Goal: Transaction & Acquisition: Purchase product/service

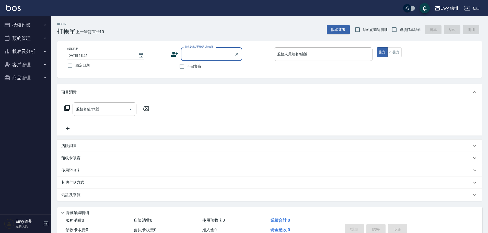
click at [22, 19] on button "櫃檯作業" at bounding box center [25, 24] width 47 height 13
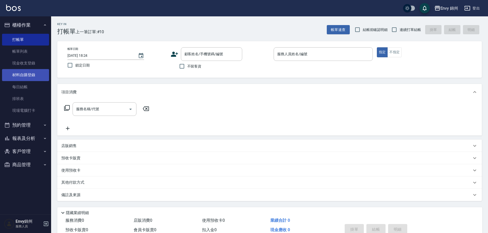
click at [33, 77] on link "材料自購登錄" at bounding box center [25, 75] width 47 height 12
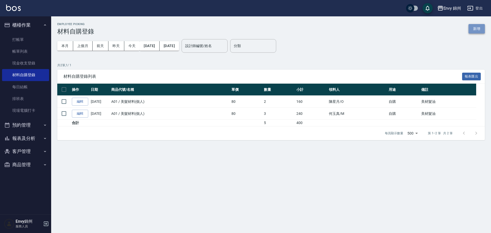
click at [476, 27] on button "新增" at bounding box center [476, 28] width 16 height 9
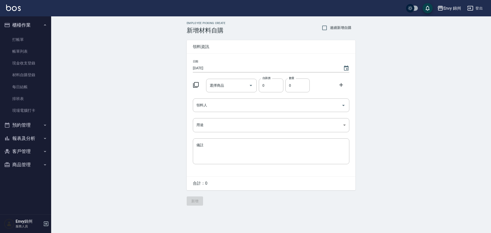
click at [193, 87] on div "選擇商品 選擇商品 自購價 0 自購價 數量 0 數量" at bounding box center [270, 84] width 158 height 16
click at [194, 85] on icon at bounding box center [196, 85] width 6 height 6
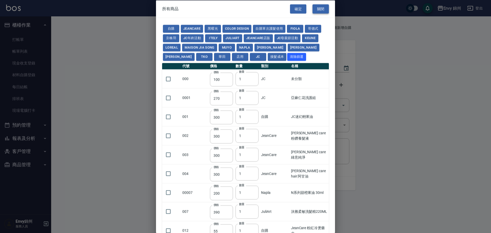
click at [320, 6] on button "關閉" at bounding box center [320, 8] width 16 height 9
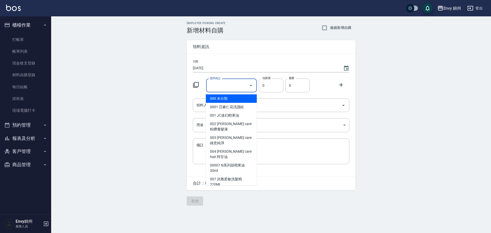
click at [224, 82] on input "選擇商品" at bounding box center [227, 85] width 39 height 9
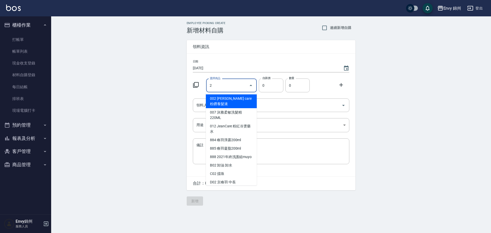
type input "2"
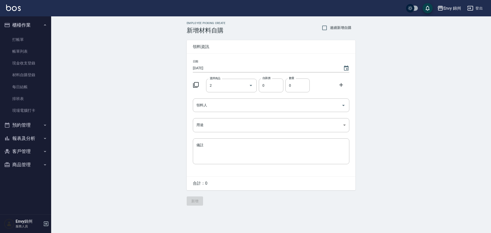
click at [197, 85] on icon at bounding box center [196, 85] width 6 height 6
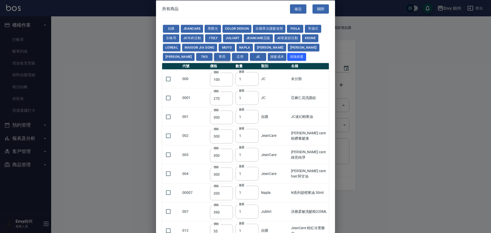
click at [214, 53] on button "華田" at bounding box center [222, 57] width 16 height 8
type input "105"
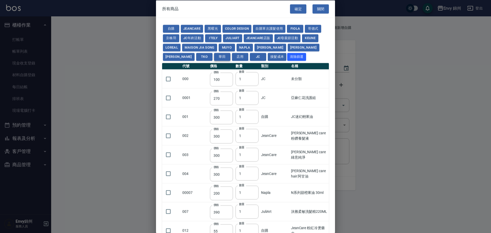
type input "105"
type input "450"
type input "350"
type input "500"
type input "406"
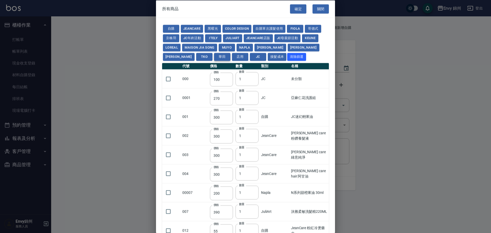
type input "105"
type input "245"
type input "490"
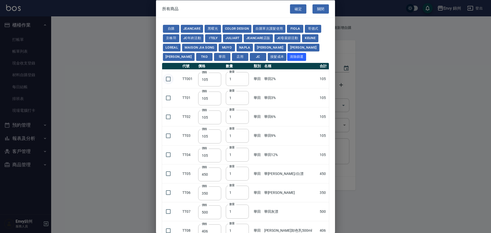
click at [167, 78] on input "checkbox" at bounding box center [168, 78] width 11 height 11
checkbox input "true"
drag, startPoint x: 229, startPoint y: 81, endPoint x: 215, endPoint y: 80, distance: 13.9
click at [216, 81] on tr "TT001 價格 105 價格 數量 1 數量 華[PERSON_NAME]田2% 105" at bounding box center [245, 78] width 167 height 19
type input "5"
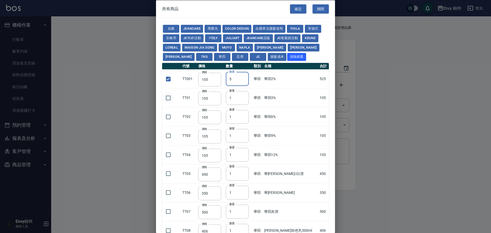
click at [171, 95] on input "checkbox" at bounding box center [168, 97] width 11 height 11
checkbox input "true"
drag, startPoint x: 236, startPoint y: 100, endPoint x: 220, endPoint y: 100, distance: 15.3
click at [220, 100] on tr "TT01 價格 105 價格 數量 1 數量 華[PERSON_NAME]田3% 105" at bounding box center [245, 97] width 167 height 19
type input "2"
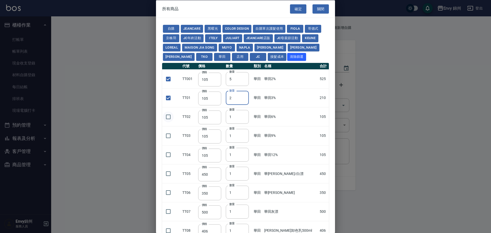
click at [170, 117] on input "checkbox" at bounding box center [168, 116] width 11 height 11
checkbox input "true"
drag, startPoint x: 239, startPoint y: 118, endPoint x: 220, endPoint y: 119, distance: 19.5
click at [220, 119] on tr "TT02 價格 105 價格 數量 1 數量 華[PERSON_NAME]田6% 105" at bounding box center [245, 116] width 167 height 19
type input "2"
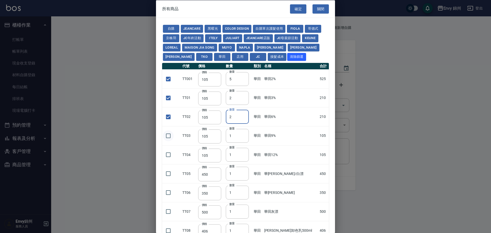
click at [170, 137] on input "checkbox" at bounding box center [168, 135] width 11 height 11
checkbox input "true"
drag, startPoint x: 233, startPoint y: 136, endPoint x: 223, endPoint y: 135, distance: 9.5
click at [223, 135] on tr "TT03 價格 105 價格 數量 1 數量 華[PERSON_NAME]田9% 105" at bounding box center [245, 135] width 167 height 19
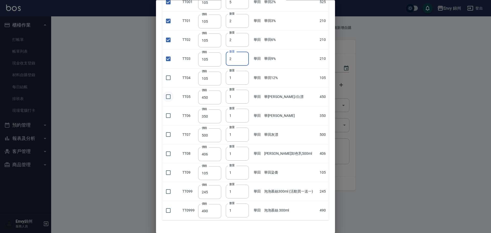
type input "2"
click at [163, 95] on input "checkbox" at bounding box center [168, 96] width 11 height 11
checkbox input "true"
drag, startPoint x: 236, startPoint y: 96, endPoint x: 224, endPoint y: 98, distance: 12.7
click at [224, 98] on td "數量 1 數量" at bounding box center [238, 96] width 28 height 19
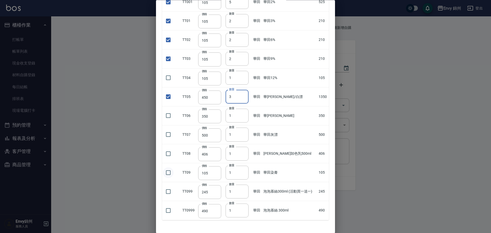
type input "3"
click at [165, 174] on input "checkbox" at bounding box center [168, 172] width 11 height 11
checkbox input "true"
drag, startPoint x: 232, startPoint y: 172, endPoint x: 217, endPoint y: 173, distance: 15.1
click at [219, 173] on tr "TT09 價格 105 價格 數量 1 數量 華[PERSON_NAME]田染膏 105" at bounding box center [245, 172] width 167 height 19
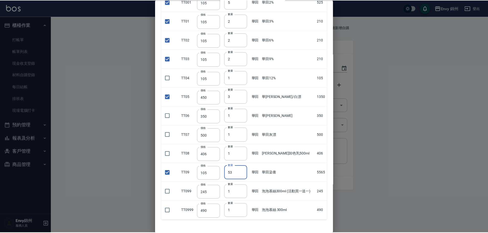
scroll to position [96, 0]
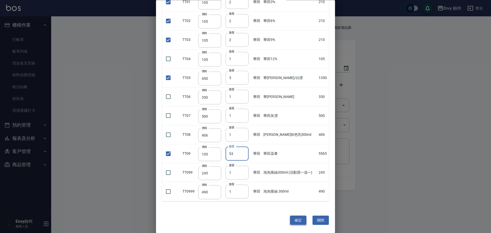
type input "53"
click at [292, 221] on button "確定" at bounding box center [298, 219] width 16 height 9
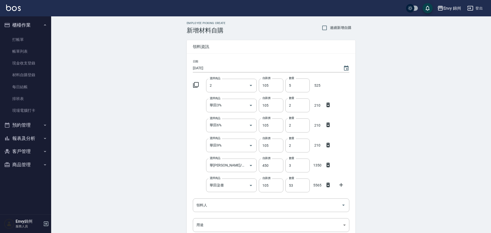
type input "華田2%"
type input "105"
type input "5"
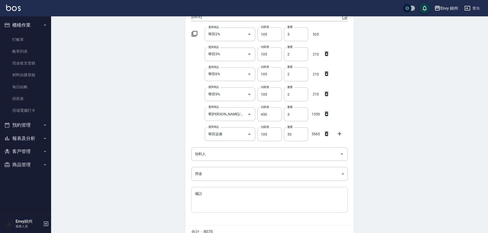
scroll to position [77, 0]
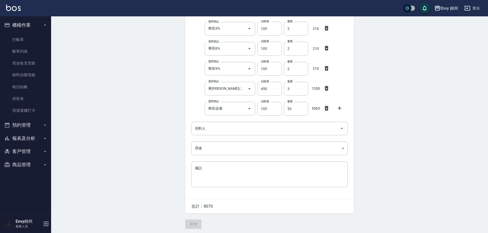
click at [339, 111] on div at bounding box center [341, 107] width 13 height 9
click at [340, 108] on icon at bounding box center [340, 108] width 4 height 4
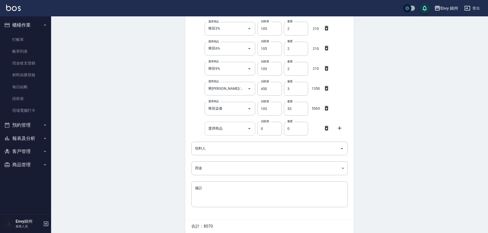
click at [219, 131] on input "選擇商品" at bounding box center [226, 128] width 39 height 9
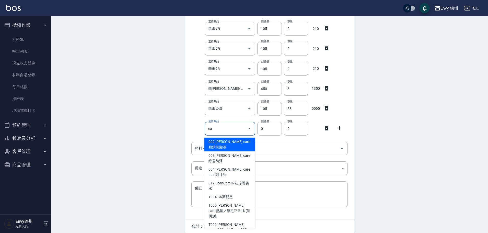
type input "[PERSON_NAME] care 粉鑽養髮液"
type input "300"
type input "1"
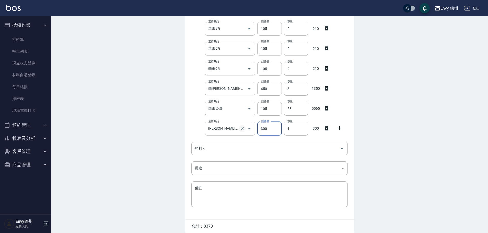
click at [242, 128] on icon "Clear" at bounding box center [242, 128] width 3 height 3
type input "0"
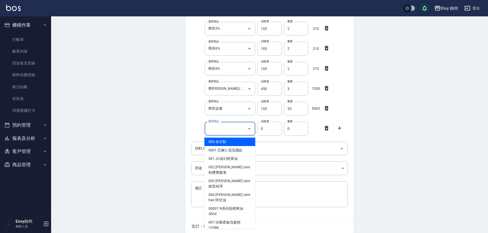
click at [229, 129] on input "選擇商品" at bounding box center [226, 128] width 39 height 9
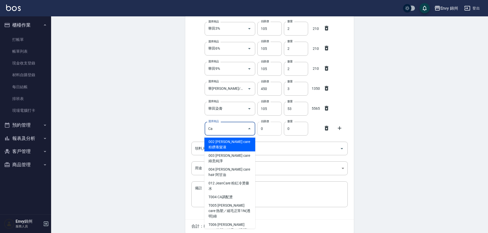
type input "CA調配燙"
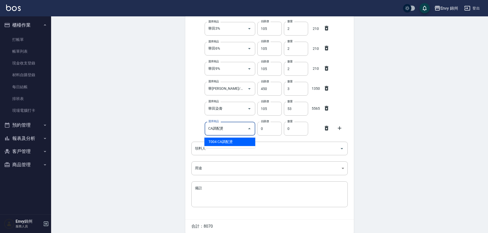
drag, startPoint x: 261, startPoint y: 128, endPoint x: 250, endPoint y: 129, distance: 11.3
click at [250, 129] on div "選擇商品 CA調配燙 選擇商品 自購價 0 自購價 數量 0 數量" at bounding box center [268, 128] width 158 height 16
click at [242, 130] on input "CA調配燙" at bounding box center [226, 128] width 39 height 9
click at [232, 143] on li "T004 CA調配燙" at bounding box center [229, 141] width 51 height 8
type input "230"
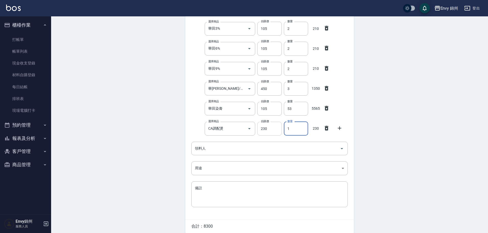
drag, startPoint x: 292, startPoint y: 129, endPoint x: 280, endPoint y: 130, distance: 11.9
click at [280, 130] on div "選擇商品 CA調配燙 選擇商品 自購價 230 自購價 數量 1 數量 230" at bounding box center [268, 128] width 158 height 16
type input "2"
click at [340, 131] on div at bounding box center [341, 127] width 13 height 9
click at [338, 128] on icon at bounding box center [340, 128] width 6 height 6
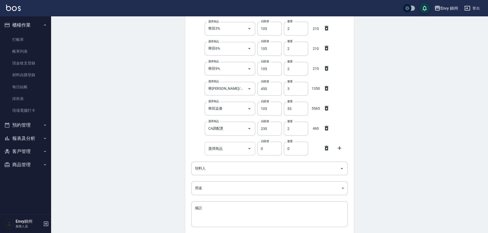
click at [209, 148] on input "選擇商品" at bounding box center [226, 148] width 39 height 9
click at [233, 161] on li "T003 TG調配燙" at bounding box center [229, 161] width 51 height 8
type input "TG調配燙"
type input "230"
type input "1"
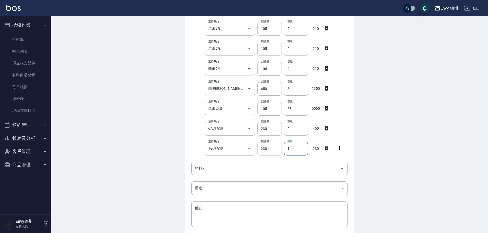
drag, startPoint x: 290, startPoint y: 147, endPoint x: 274, endPoint y: 148, distance: 15.1
click at [274, 148] on div "選擇商品 TG調配燙 選擇商品 自購價 230 自購價 數量 1 數量 230" at bounding box center [268, 148] width 158 height 16
click at [339, 148] on icon at bounding box center [340, 148] width 6 height 6
click at [220, 170] on input "選擇商品" at bounding box center [226, 168] width 39 height 9
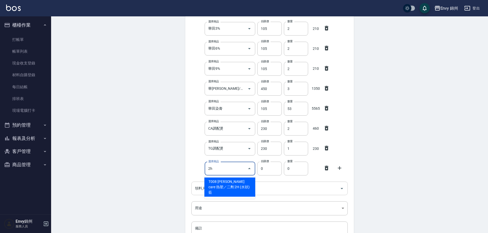
click at [235, 183] on li "T008 [PERSON_NAME] care 熱塑／二劑 2H (水狀) 藍" at bounding box center [229, 186] width 51 height 19
type input "[PERSON_NAME] care 熱塑／二劑 2H (水狀) 藍"
type input "150"
type input "1"
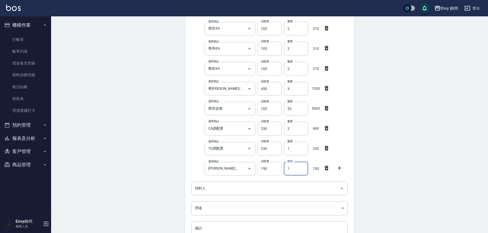
drag, startPoint x: 295, startPoint y: 170, endPoint x: 279, endPoint y: 171, distance: 15.6
click at [279, 171] on div "選擇商品 [PERSON_NAME] care 熱塑／二劑 2H (水狀) 藍 選擇商品 自購價 150 自購價 數量 1 數量 150" at bounding box center [268, 167] width 158 height 16
click at [338, 168] on icon at bounding box center [340, 168] width 4 height 4
click at [219, 188] on input "選擇商品" at bounding box center [226, 188] width 39 height 9
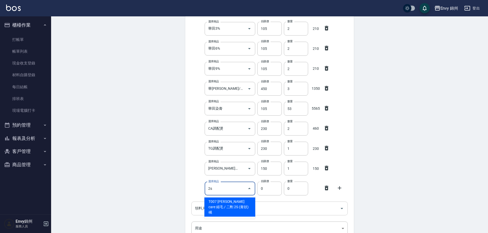
click at [225, 207] on li "T007 [PERSON_NAME] care 縮毛 / 二劑 2S (膏狀) 橘" at bounding box center [229, 206] width 51 height 19
type input "[PERSON_NAME] care 縮毛 / 二劑 2S (膏狀) 橘"
type input "150"
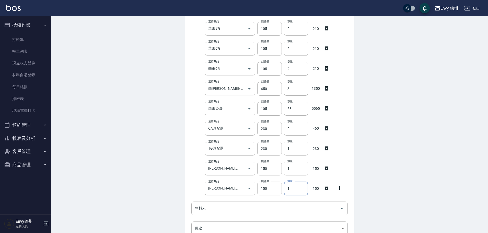
drag, startPoint x: 300, startPoint y: 187, endPoint x: 273, endPoint y: 188, distance: 26.4
click at [273, 188] on div "選擇商品 [PERSON_NAME] care 縮毛 / 二劑 2S (膏狀) 橘 選擇商品 自購價 150 自購價 數量 1 數量 150" at bounding box center [268, 187] width 158 height 16
type input "2"
click at [341, 189] on icon at bounding box center [340, 188] width 6 height 6
click at [236, 207] on input "選擇商品" at bounding box center [226, 208] width 39 height 9
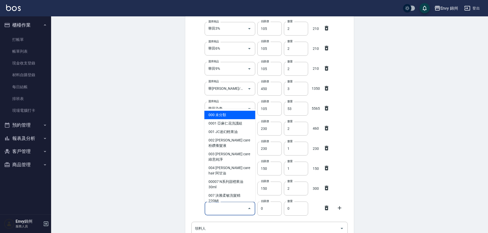
type input "X"
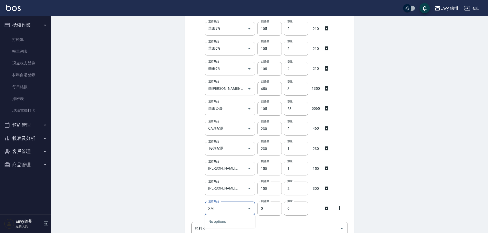
type input "X"
type input "x"
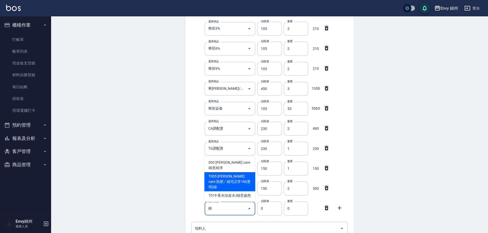
type input "[PERSON_NAME] care 熱塑／縮[PERSON_NAME]1N(透明)綠"
type input "180"
type input "1"
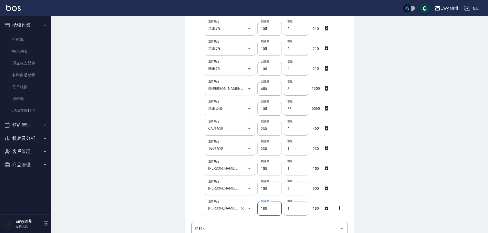
click at [241, 209] on icon "Clear" at bounding box center [242, 208] width 5 height 5
type input "0"
click at [220, 207] on input "選擇商品" at bounding box center [226, 208] width 39 height 9
type input "X"
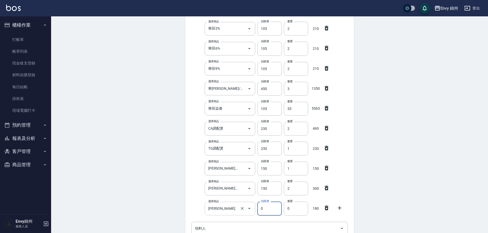
type input "ITELY 冷燙藥水 受損"
type input "180"
type input "1"
click at [338, 208] on icon at bounding box center [340, 208] width 4 height 4
click at [223, 226] on input "選擇商品" at bounding box center [226, 228] width 39 height 9
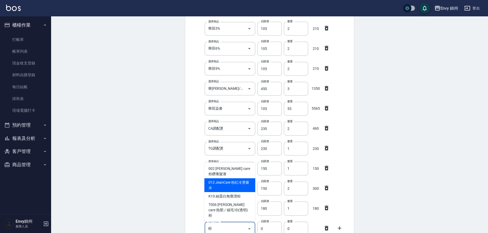
type input "JeanCare 粉紅冷燙藥水"
type input "55"
type input "1"
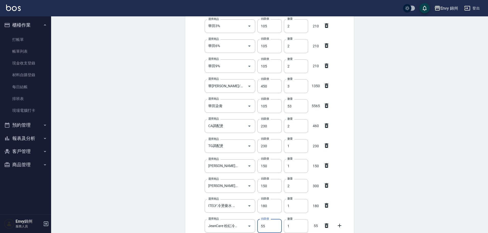
scroll to position [105, 0]
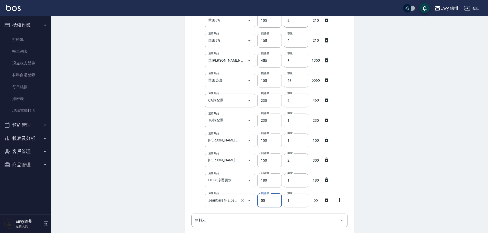
click at [234, 200] on input "JeanCare 粉紅冷燙藥水" at bounding box center [223, 200] width 32 height 9
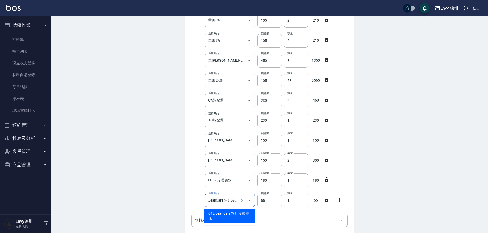
type input "Z"
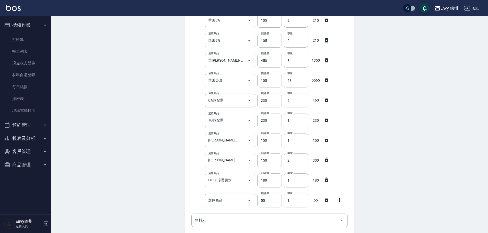
click at [227, 189] on div "日期 [DATE] 選擇商品 華田2% 選擇商品 自購價 105 自購價 數量 5 數量 525 選擇商品 華田3% 選擇商品 自購價 105 自購價 數量 …" at bounding box center [269, 120] width 169 height 342
click at [200, 202] on div "選擇商品 選擇商品 自購價 55 自購價 數量 1 數量 55" at bounding box center [268, 199] width 158 height 16
click at [219, 201] on input "選擇商品" at bounding box center [226, 200] width 39 height 9
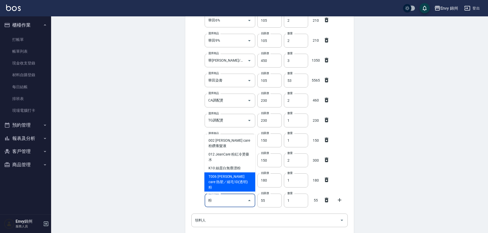
click at [243, 185] on li "T006 [PERSON_NAME] care 熱塑／縮毛1D(透明)粉" at bounding box center [229, 181] width 51 height 19
type input "[PERSON_NAME] care 熱塑／縮毛1D(透明)粉"
type input "180"
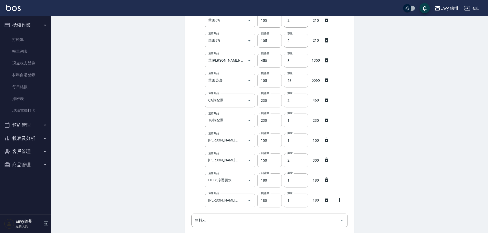
click at [338, 201] on icon at bounding box center [340, 200] width 6 height 6
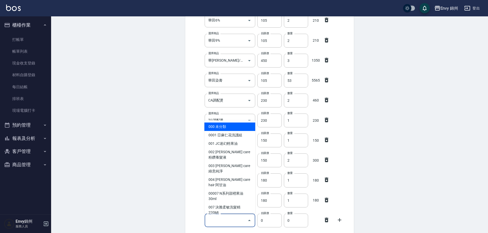
click at [231, 219] on input "選擇商品" at bounding box center [226, 220] width 39 height 9
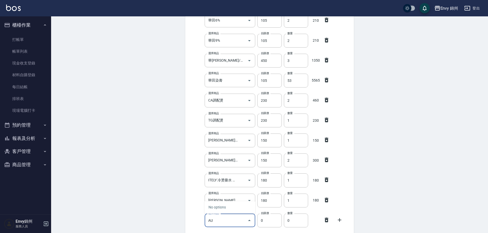
type input "A"
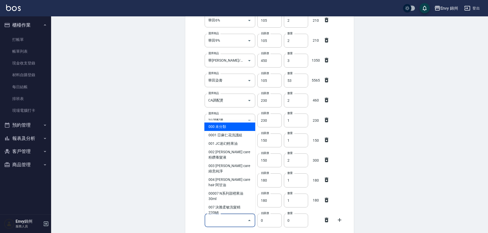
type input "未分類"
type input "100"
type input "1"
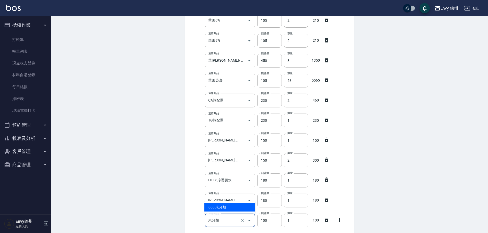
drag, startPoint x: 231, startPoint y: 219, endPoint x: 233, endPoint y: 221, distance: 3.6
click at [233, 221] on input "未分類" at bounding box center [223, 220] width 32 height 9
type input "迷"
type input "300"
type input "JC迷幻輕果油"
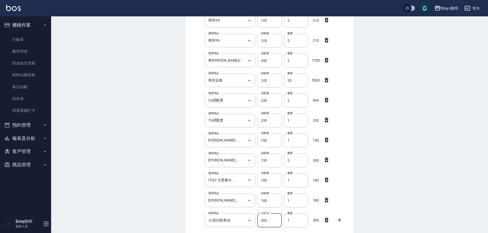
scroll to position [207, 0]
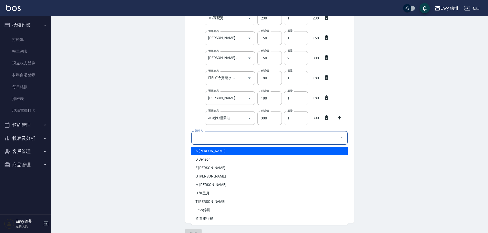
click at [215, 138] on input "領料人" at bounding box center [266, 137] width 144 height 9
click at [215, 152] on li "E [PERSON_NAME]" at bounding box center [269, 151] width 156 height 8
type input "Eva"
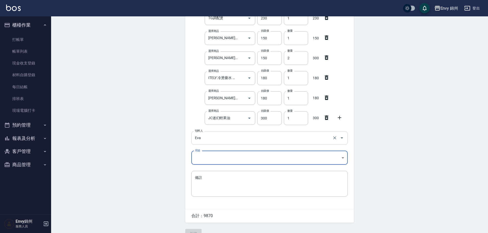
drag, startPoint x: 331, startPoint y: 137, endPoint x: 334, endPoint y: 137, distance: 2.6
click at [332, 137] on button "Clear" at bounding box center [334, 137] width 7 height 7
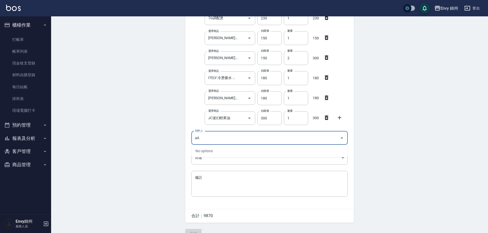
drag, startPoint x: 297, startPoint y: 146, endPoint x: 199, endPoint y: 144, distance: 97.9
click at [199, 144] on body "Envy 錦州 登出 櫃檯作業 打帳單 帳單列表 現金收支登錄 材料自購登錄 每日結帳 排班表 現場電腦打卡 預約管理 預約管理 單日預約紀錄 單週預約紀錄 …" at bounding box center [244, 18] width 488 height 450
drag, startPoint x: 194, startPoint y: 139, endPoint x: 180, endPoint y: 139, distance: 13.8
click at [180, 139] on div "Employee Picking Create 新增材料自購 連續新增自購 領料資訊 日期 [DATE] 選擇商品 華田2% 選擇商品 自購價 105 自購價…" at bounding box center [269, 26] width 179 height 434
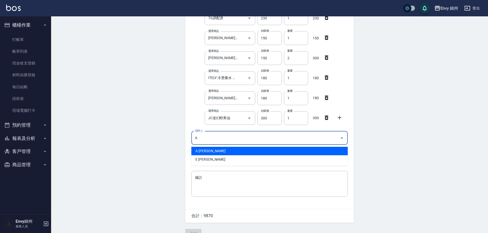
click at [205, 148] on ul "A [PERSON_NAME] [PERSON_NAME]" at bounding box center [269, 155] width 156 height 21
click at [209, 149] on li "A [PERSON_NAME]" at bounding box center [269, 151] width 156 height 8
type input "A [PERSON_NAME]"
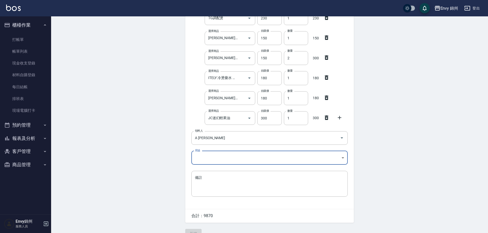
click at [213, 159] on body "Envy 錦州 登出 櫃檯作業 打帳單 帳單列表 現金收支登錄 材料自購登錄 每日結帳 排班表 現場電腦打卡 預約管理 預約管理 單日預約紀錄 單週預約紀錄 …" at bounding box center [244, 18] width 488 height 450
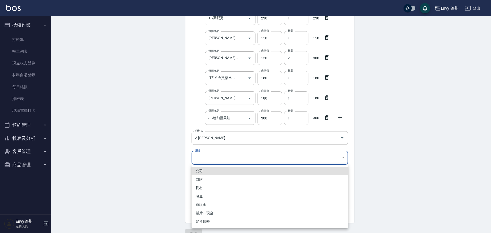
click at [219, 181] on li "自購" at bounding box center [269, 179] width 156 height 8
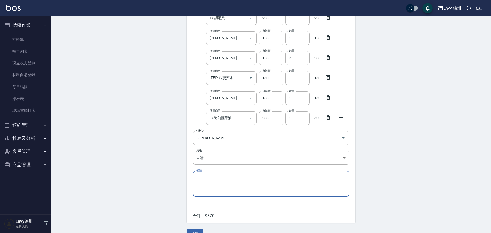
type input "自購"
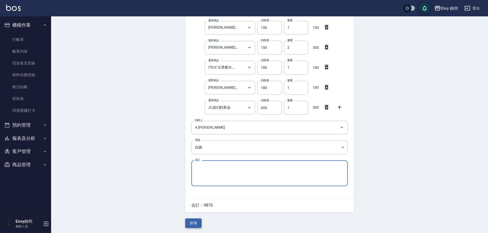
click at [194, 223] on button "新增" at bounding box center [193, 222] width 16 height 9
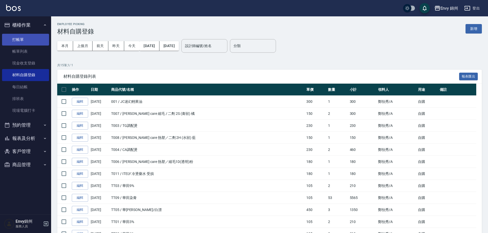
click at [24, 35] on link "打帳單" at bounding box center [25, 40] width 47 height 12
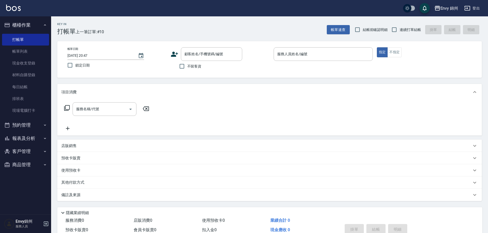
click at [171, 55] on icon at bounding box center [175, 54] width 8 height 8
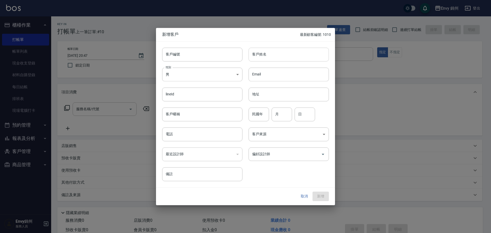
click at [285, 58] on input "客戶姓名" at bounding box center [288, 55] width 80 height 14
type input "5"
type input "張伊婷"
click at [202, 81] on body "Envy 錦州 登出 櫃檯作業 打帳單 帳單列表 現金收支登錄 材料自購登錄 每日結帳 排班表 現場電腦打卡 預約管理 預約管理 單日預約紀錄 單週預約紀錄 …" at bounding box center [245, 128] width 491 height 256
click at [190, 104] on li "女" at bounding box center [202, 104] width 80 height 8
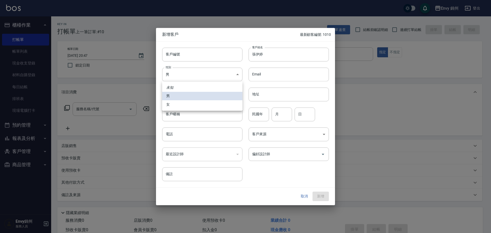
type input "[DEMOGRAPHIC_DATA]"
click at [225, 139] on input "電話" at bounding box center [202, 134] width 80 height 14
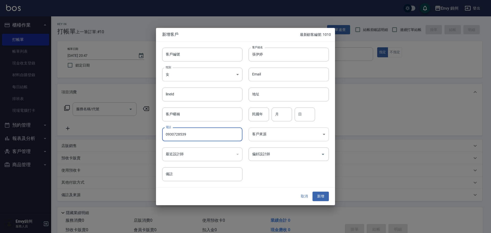
type input "0930728539"
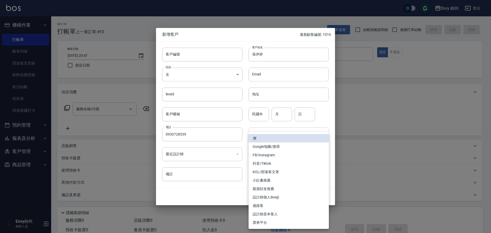
drag, startPoint x: 265, startPoint y: 134, endPoint x: 267, endPoint y: 158, distance: 23.6
click at [265, 134] on body "Envy 錦州 登出 櫃檯作業 打帳單 帳單列表 現金收支登錄 材料自購登錄 每日結帳 排班表 現場電腦打卡 預約管理 預約管理 單日預約紀錄 單週預約紀錄 …" at bounding box center [245, 128] width 491 height 256
drag, startPoint x: 265, startPoint y: 149, endPoint x: 266, endPoint y: 158, distance: 9.5
click at [266, 158] on ul "無 Google地圖/搜尋 FB/Instagram 抖音/Tiktok KOL/部落客文章 小紅書推薦 親朋好友推薦 設計師個人line@ 過路客 設計師原…" at bounding box center [288, 180] width 80 height 97
click at [267, 156] on li "FB/Instagram" at bounding box center [288, 155] width 80 height 8
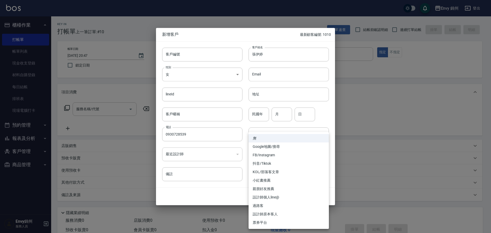
type input "FB/Instagram"
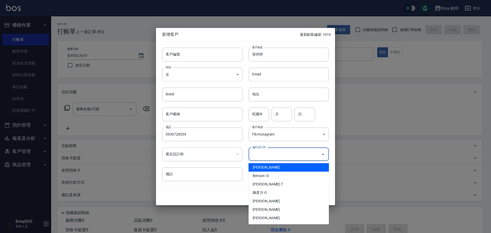
click at [273, 155] on input "偏好設計師" at bounding box center [285, 154] width 68 height 9
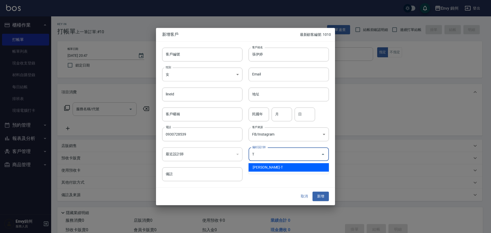
click at [273, 165] on li "[PERSON_NAME]-T" at bounding box center [288, 167] width 80 height 8
type input "[PERSON_NAME]"
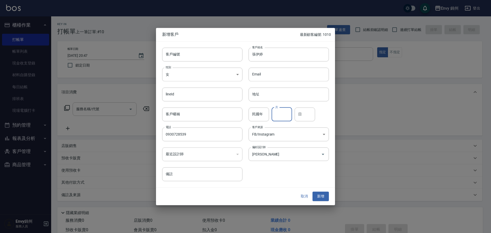
click at [284, 112] on input "月" at bounding box center [281, 114] width 20 height 14
type input "1"
type input "9"
click at [276, 48] on input "張伊婷" at bounding box center [288, 55] width 80 height 14
drag, startPoint x: 327, startPoint y: 203, endPoint x: 324, endPoint y: 196, distance: 7.2
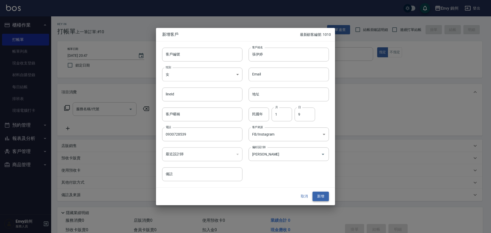
click at [327, 202] on div "取消 新增" at bounding box center [245, 197] width 179 height 18
click at [325, 198] on button "新增" at bounding box center [320, 196] width 16 height 9
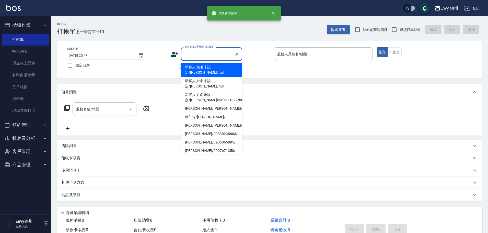
click at [218, 55] on input "顧客姓名/手機號碼/編號" at bounding box center [207, 54] width 49 height 9
paste input "張伊婷"
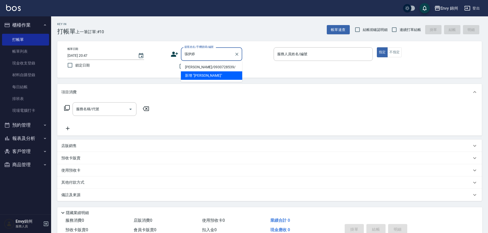
click at [220, 67] on li "[PERSON_NAME]/0930728539/" at bounding box center [211, 67] width 61 height 8
type input "[PERSON_NAME]/0930728539/"
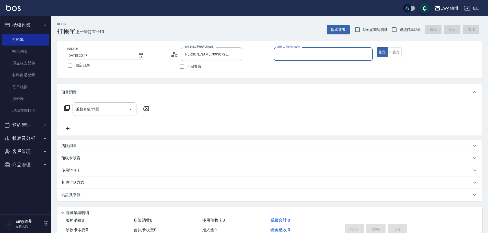
type input "Ting-T"
click at [95, 115] on div "服務名稱/代號" at bounding box center [105, 109] width 64 height 14
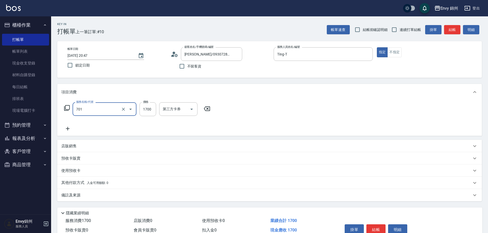
type input "701 染髮(701)"
type input "1080"
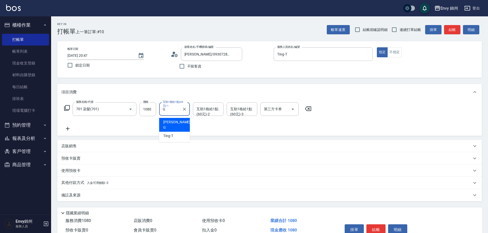
type input "[PERSON_NAME]"
click at [60, 131] on div "服務名稱/代號 701 染髮(701) 服務名稱/代號 價格 1080 價格 互助1格給1點(60元)-1 杉杉-G 互助1格給1點(60元)-1 互助1格給…" at bounding box center [269, 118] width 425 height 36
click at [66, 129] on icon at bounding box center [68, 129] width 4 height 4
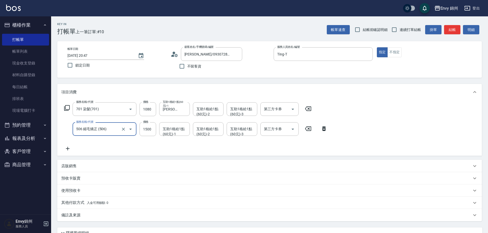
type input "506 縮毛矯正 (506)"
type input "1480"
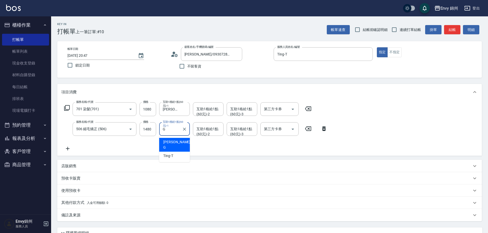
type input "[PERSON_NAME]"
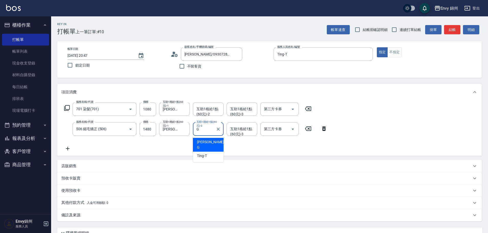
type input "[PERSON_NAME]"
click at [65, 152] on div "服務名稱/代號 701 染髮(701) 服務名稱/代號 價格 1080 價格 互助1格給1點(60元)-1 杉杉-G 互助1格給1點(60元)-1 互助1格給…" at bounding box center [269, 127] width 425 height 55
click at [66, 151] on icon at bounding box center [67, 148] width 13 height 6
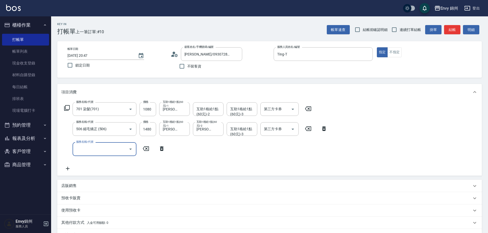
drag, startPoint x: 66, startPoint y: 151, endPoint x: 90, endPoint y: 150, distance: 23.8
click at [90, 150] on input "服務名稱/代號" at bounding box center [101, 148] width 52 height 9
type input "黑曜光護髮(603)"
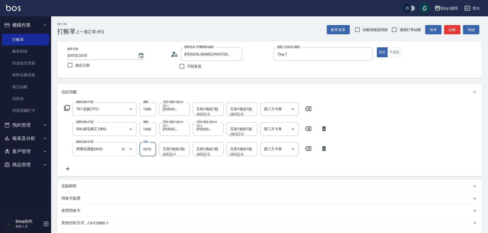
type input "2070"
type input "[PERSON_NAME]"
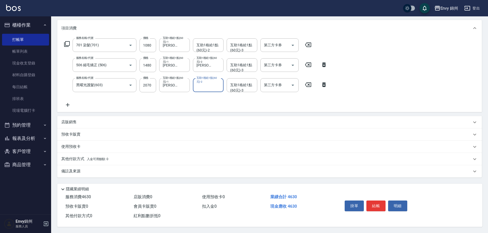
click at [97, 157] on span "入金可用餘額: 0" at bounding box center [98, 159] width 22 height 4
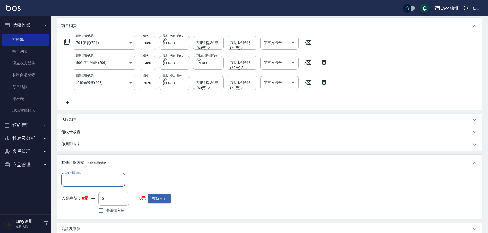
scroll to position [0, 0]
click at [104, 187] on div "其他付款方式 其他付款方式 入金剩餘： 0元 0 ​ 整筆扣入金 0元 異動入金" at bounding box center [115, 194] width 109 height 42
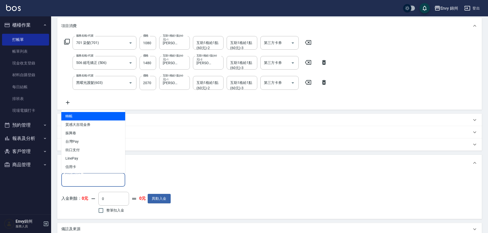
click at [103, 180] on input "其他付款方式" at bounding box center [93, 179] width 59 height 9
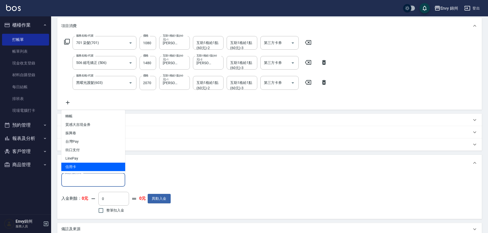
click at [94, 169] on span "信用卡" at bounding box center [93, 167] width 64 height 8
type input "信用卡"
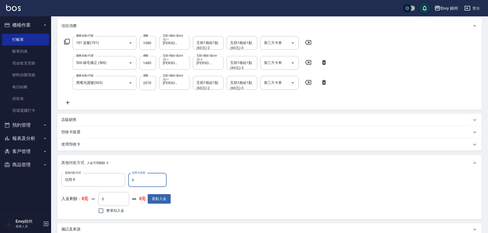
scroll to position [127, 0]
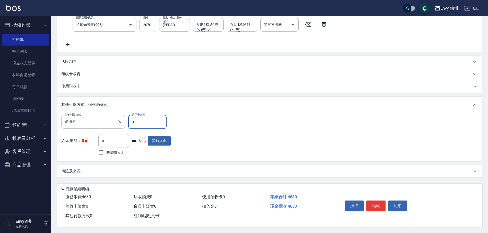
drag, startPoint x: 127, startPoint y: 117, endPoint x: 116, endPoint y: 116, distance: 10.8
click at [117, 116] on div "其他付款方式 信用卡 其他付款方式 信用卡金額 0 信用卡金額" at bounding box center [115, 122] width 109 height 14
type input "4630"
click at [128, 173] on div "備註及來源" at bounding box center [269, 171] width 425 height 12
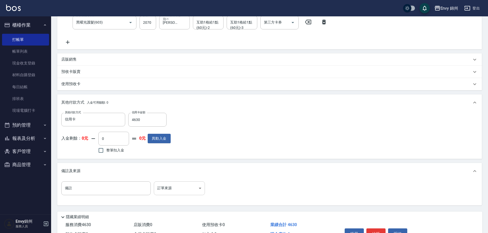
click at [173, 185] on body "Envy 錦州 登出 櫃檯作業 打帳單 帳單列表 現金收支登錄 材料自購登錄 每日結帳 排班表 現場電腦打卡 預約管理 預約管理 單日預約紀錄 單週預約紀錄 …" at bounding box center [244, 66] width 488 height 387
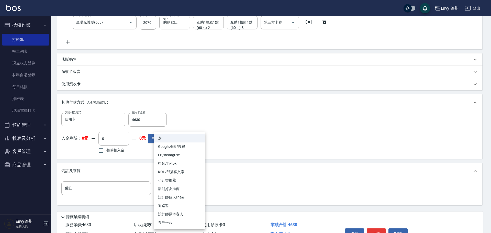
click at [180, 155] on li "FB/Instagram" at bounding box center [179, 155] width 51 height 8
type input "FB/Instagram"
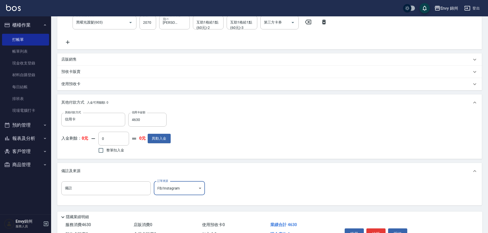
scroll to position [157, 0]
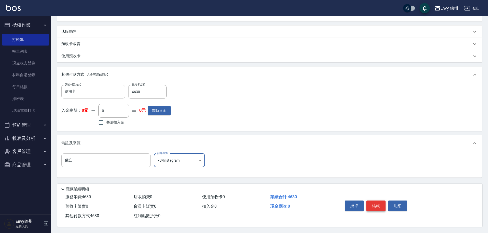
click at [377, 205] on button "結帳" at bounding box center [375, 205] width 19 height 11
